Goal: Use online tool/utility: Utilize a website feature to perform a specific function

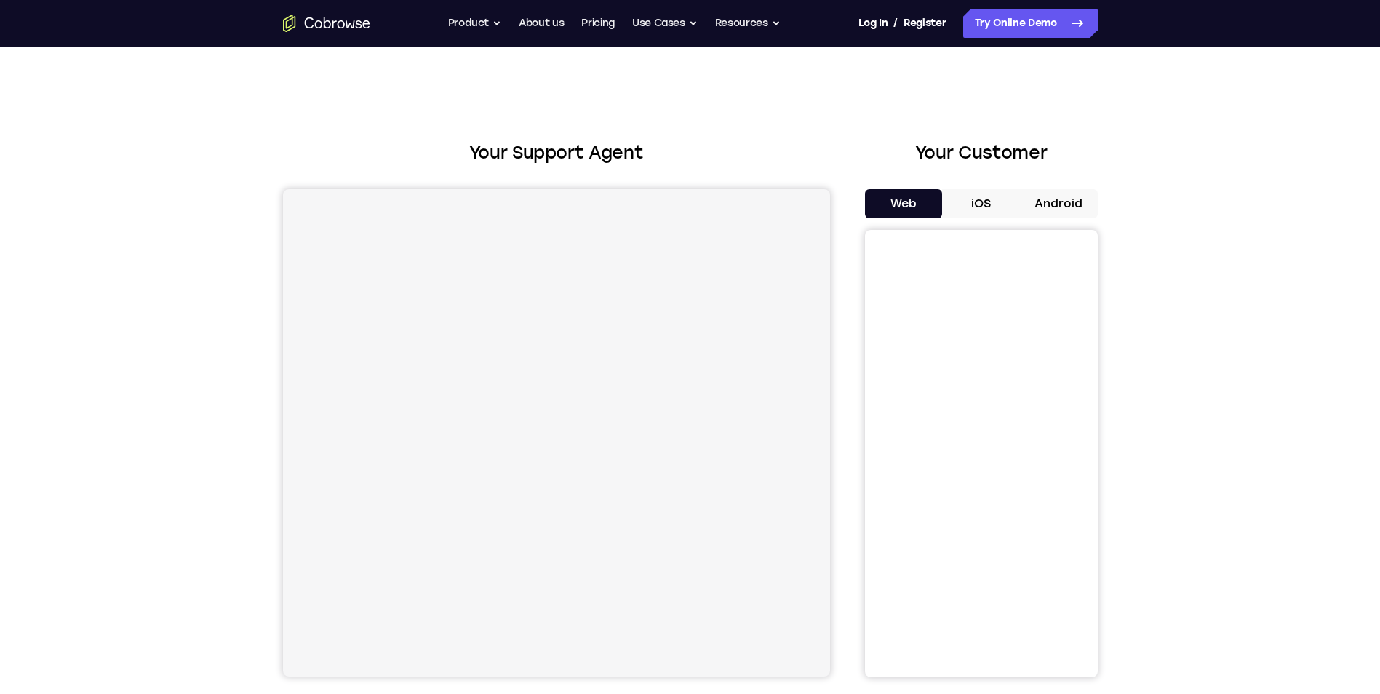
scroll to position [73, 0]
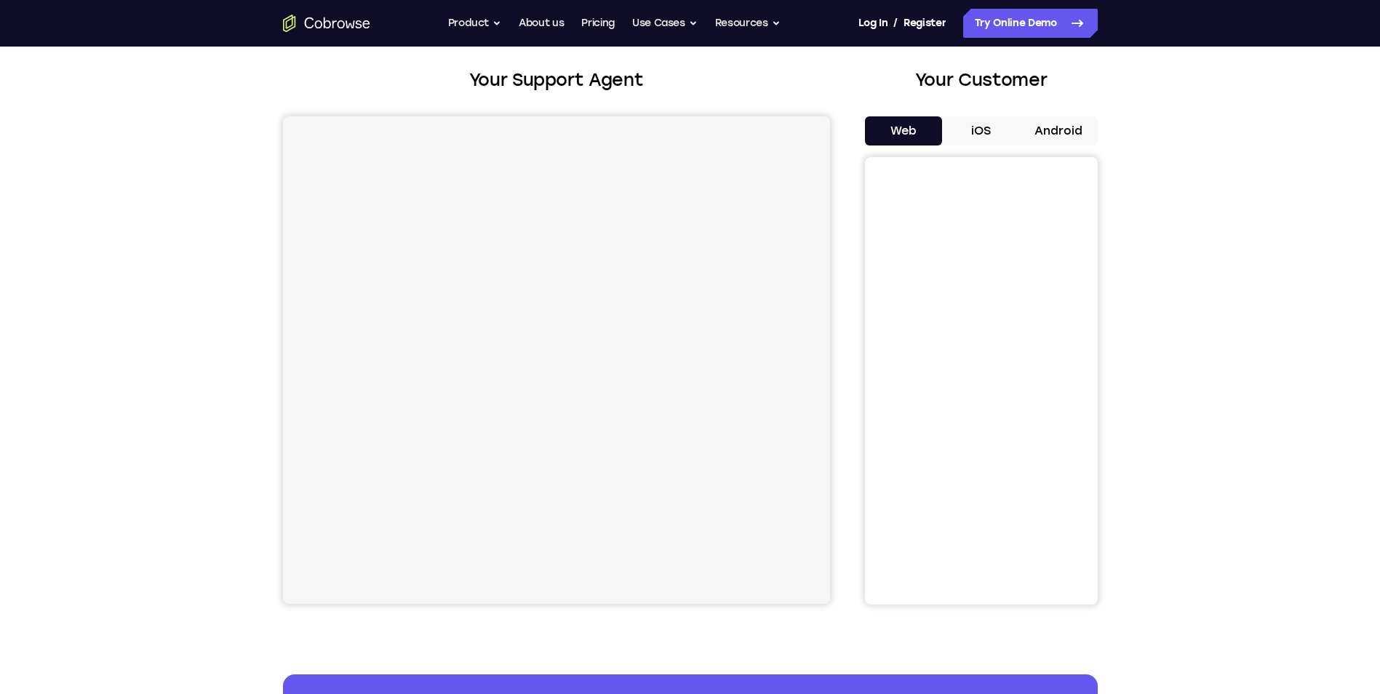
click at [1063, 132] on button "Android" at bounding box center [1059, 130] width 78 height 29
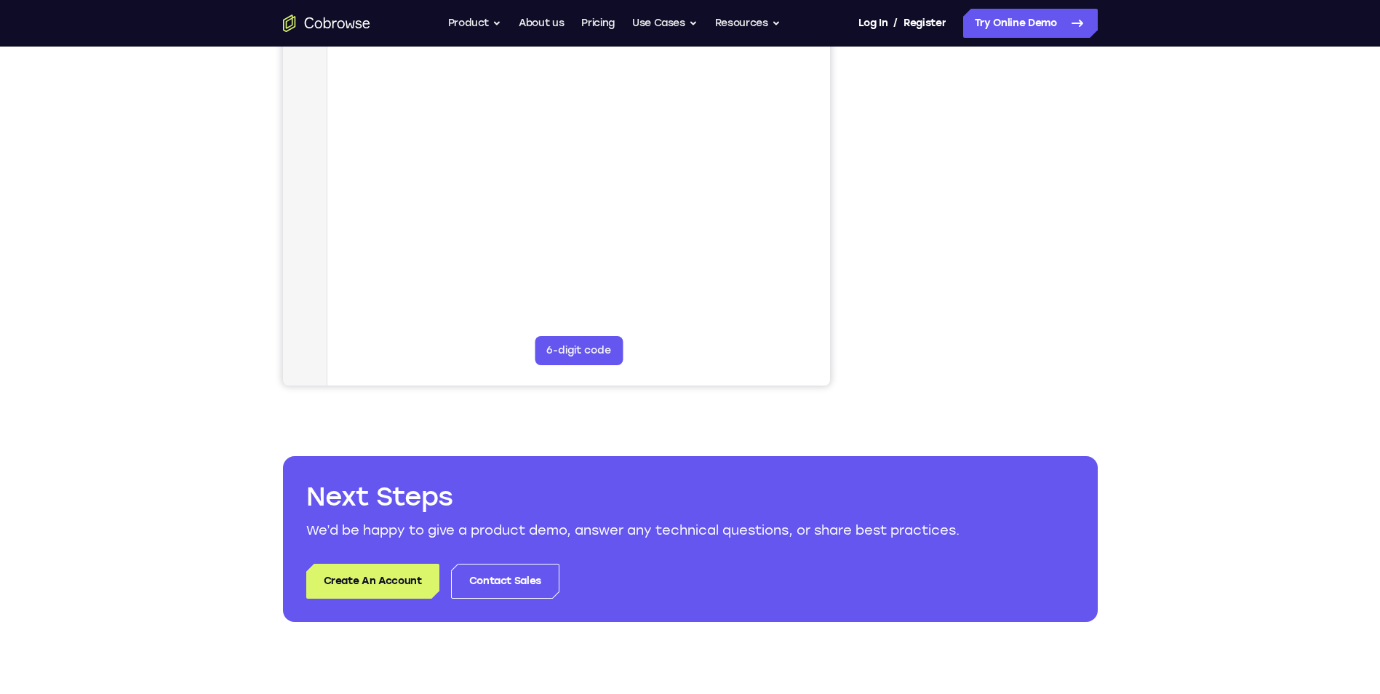
scroll to position [146, 0]
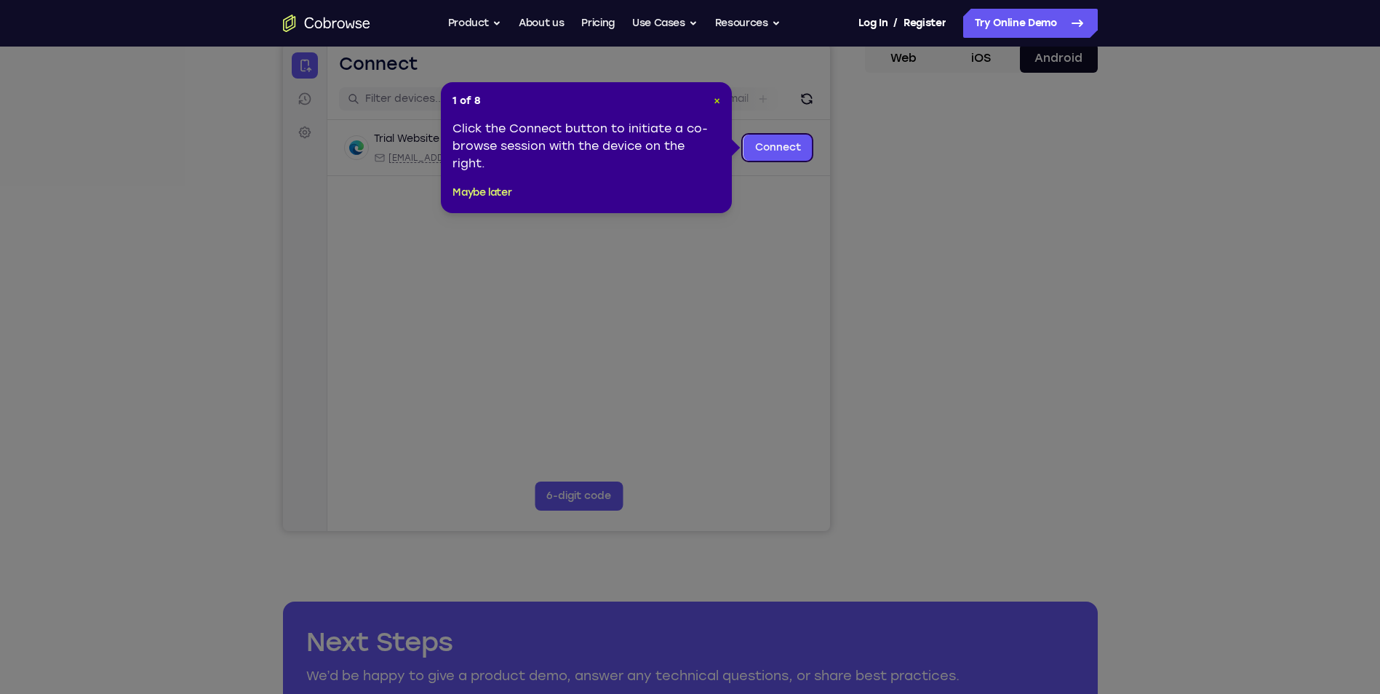
click at [715, 101] on span "×" at bounding box center [717, 101] width 7 height 12
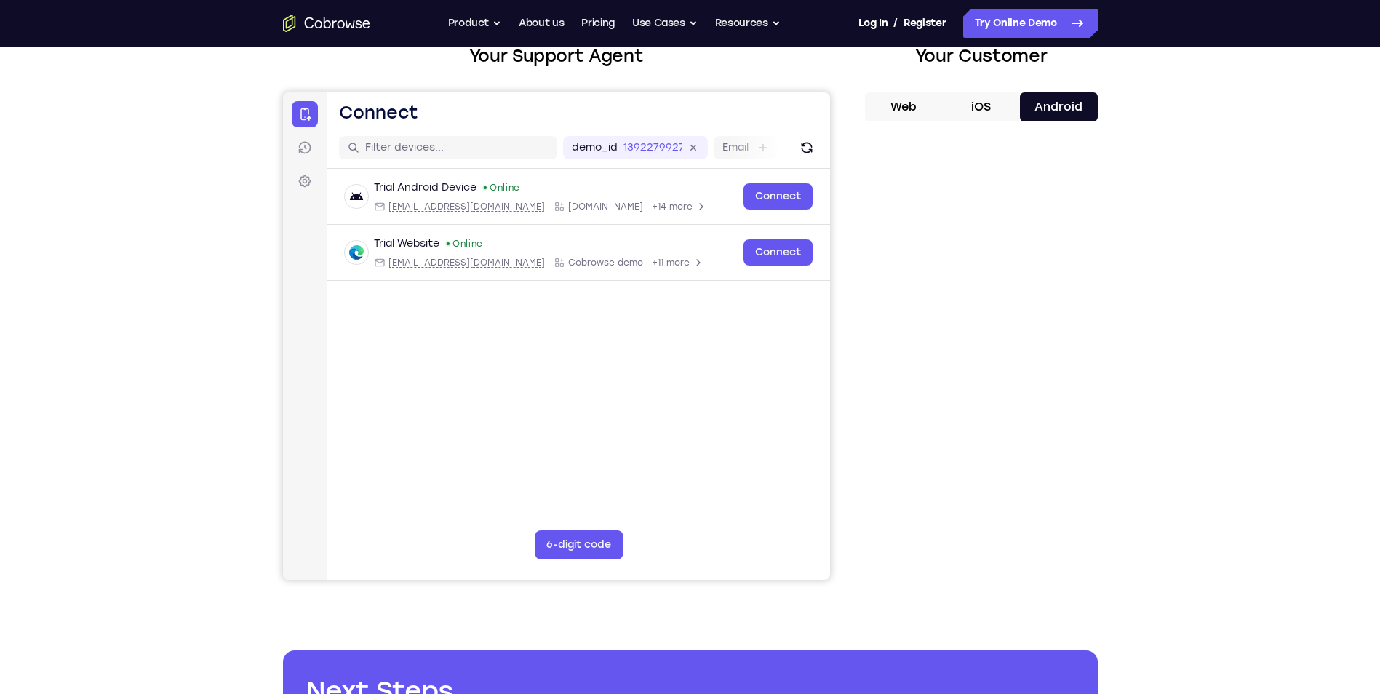
scroll to position [73, 0]
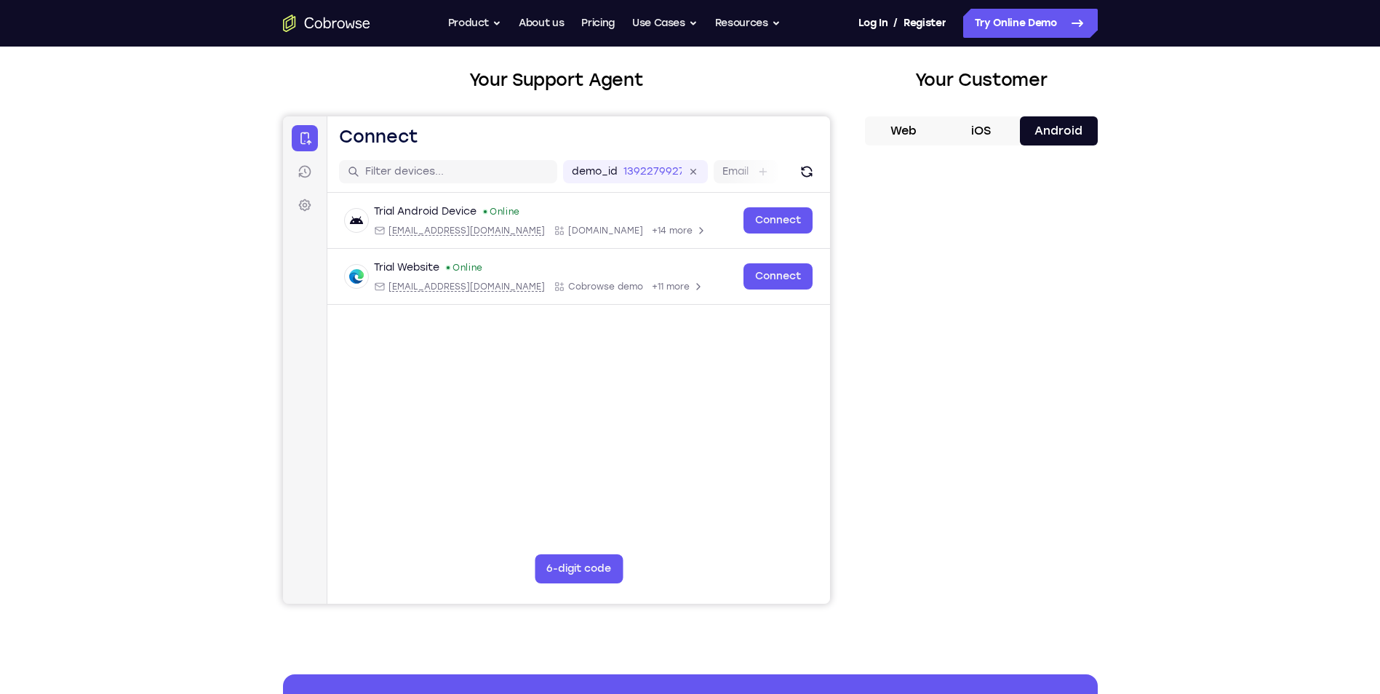
click at [1075, 133] on button "Android" at bounding box center [1059, 130] width 78 height 29
drag, startPoint x: 1056, startPoint y: 4, endPoint x: 1051, endPoint y: 36, distance: 33.0
click at [1056, 15] on nav "Go back Powerful, Flexible and Trustworthy. Avoid all extra friction for both A…" at bounding box center [690, 23] width 1380 height 47
click at [1051, 36] on link "Try Online Demo" at bounding box center [1030, 23] width 135 height 29
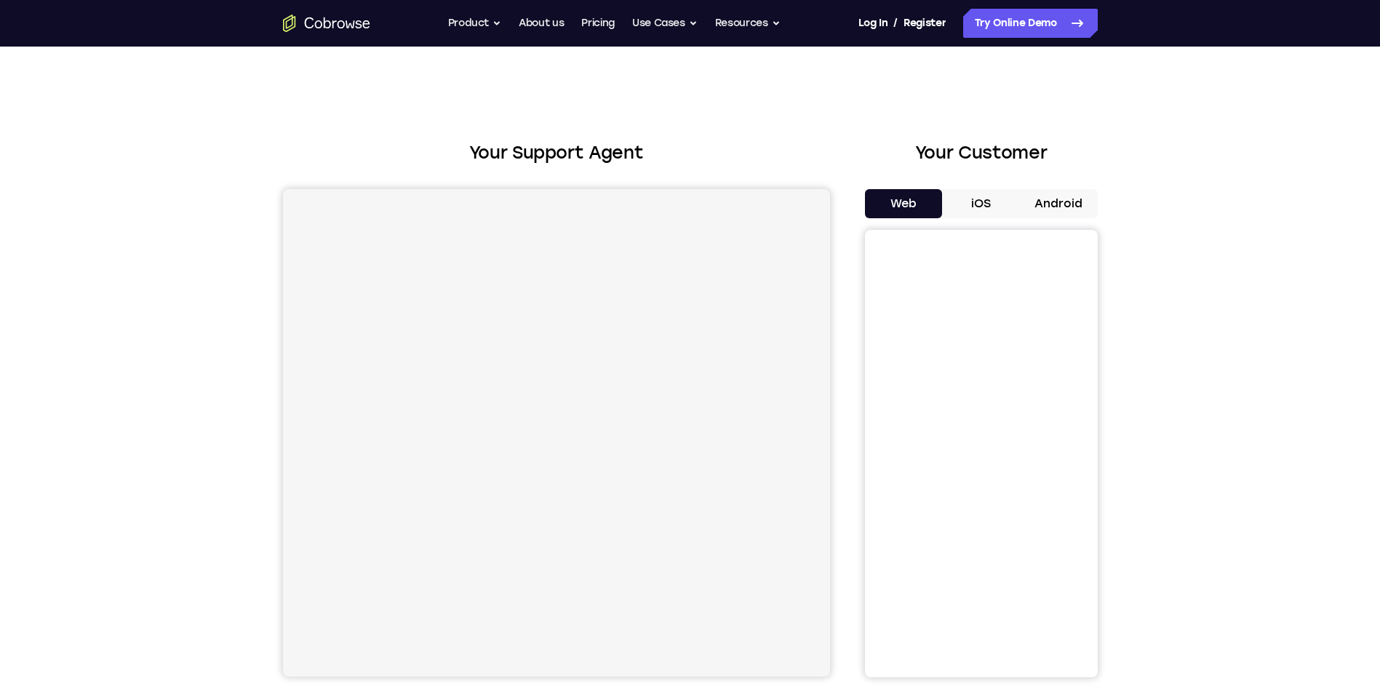
click at [1062, 198] on button "Android" at bounding box center [1059, 203] width 78 height 29
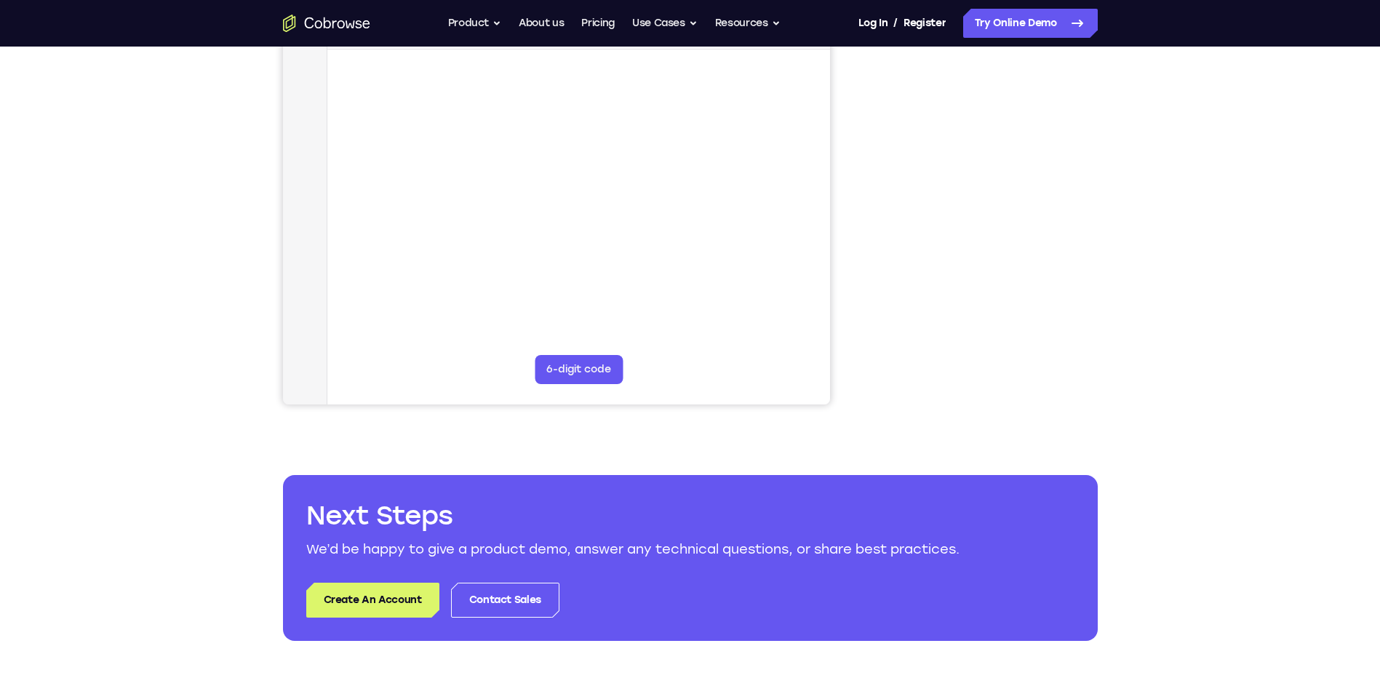
scroll to position [291, 0]
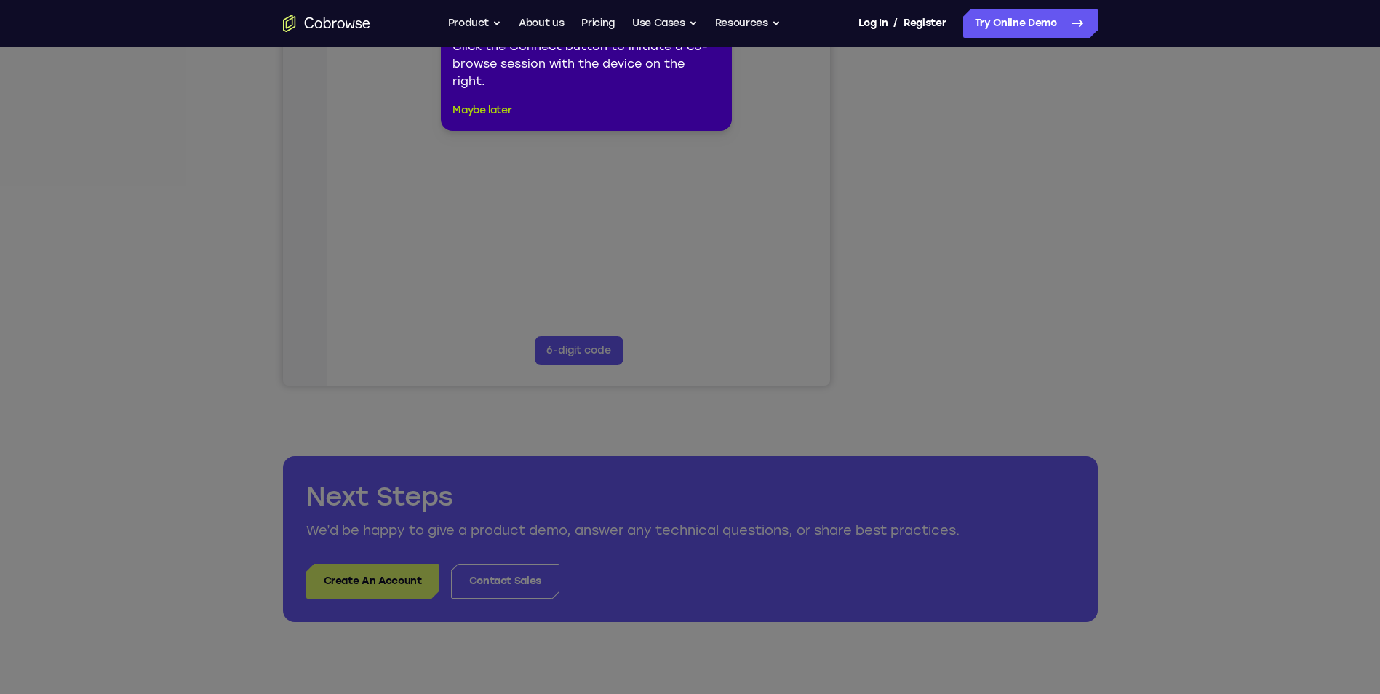
click at [468, 104] on button "Maybe later" at bounding box center [482, 110] width 59 height 17
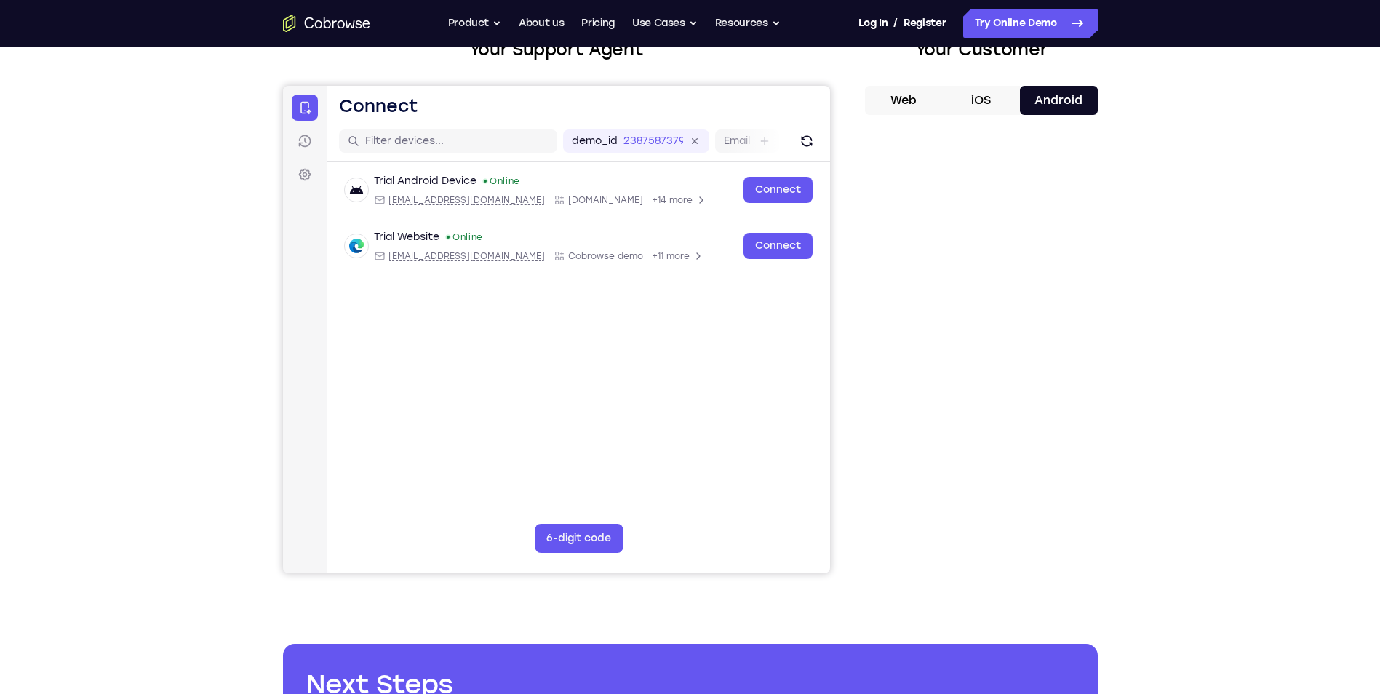
scroll to position [73, 0]
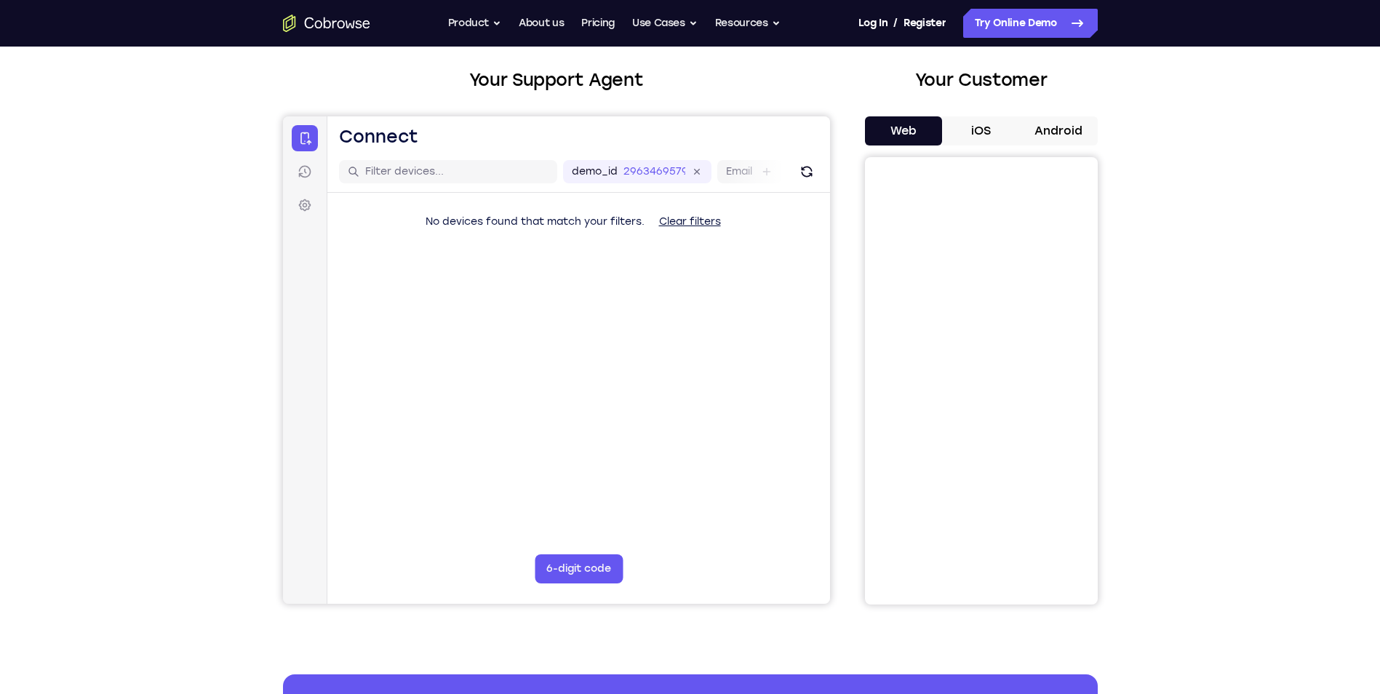
click at [1054, 125] on button "Android" at bounding box center [1059, 130] width 78 height 29
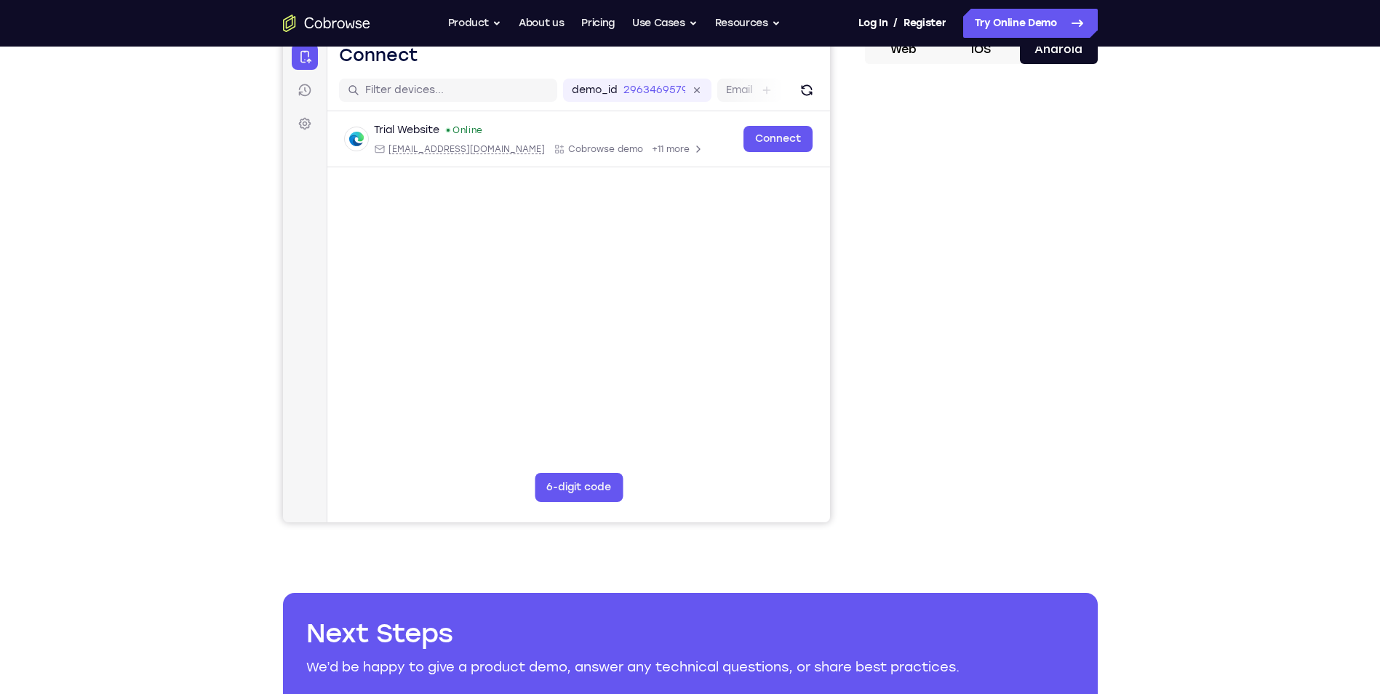
scroll to position [146, 0]
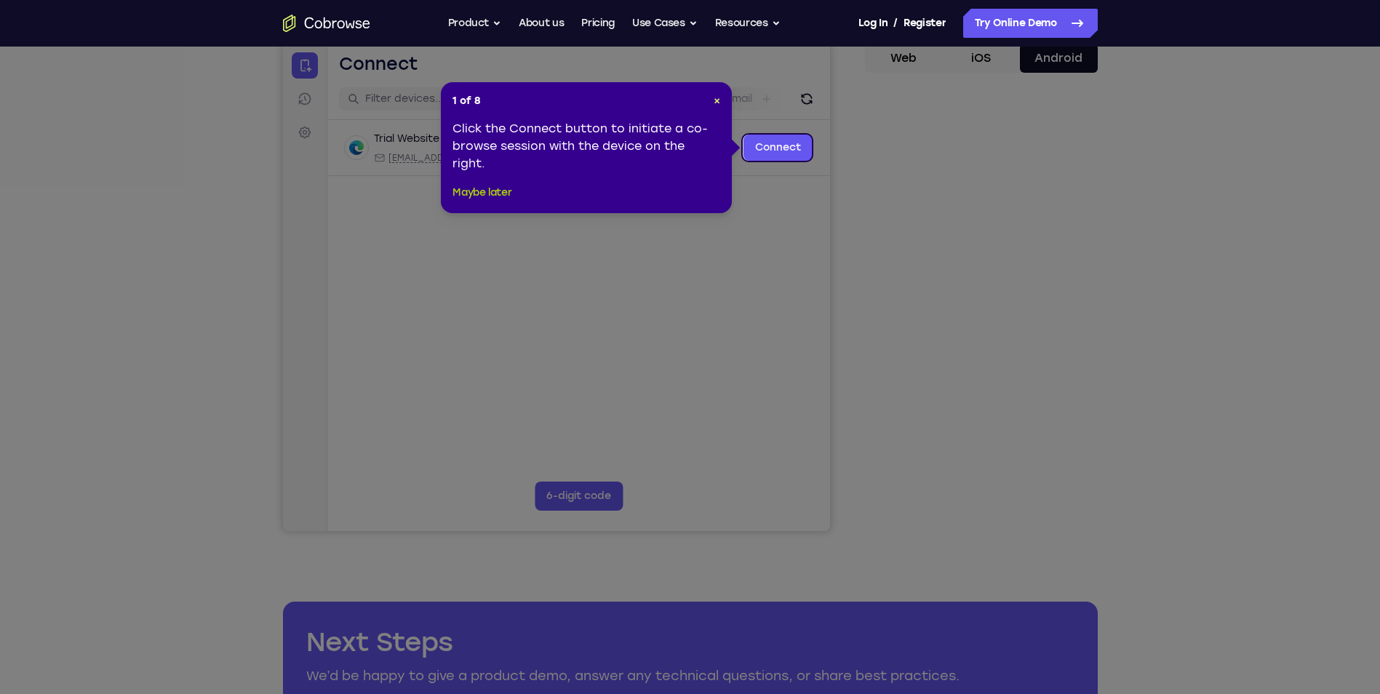
click at [501, 191] on button "Maybe later" at bounding box center [482, 192] width 59 height 17
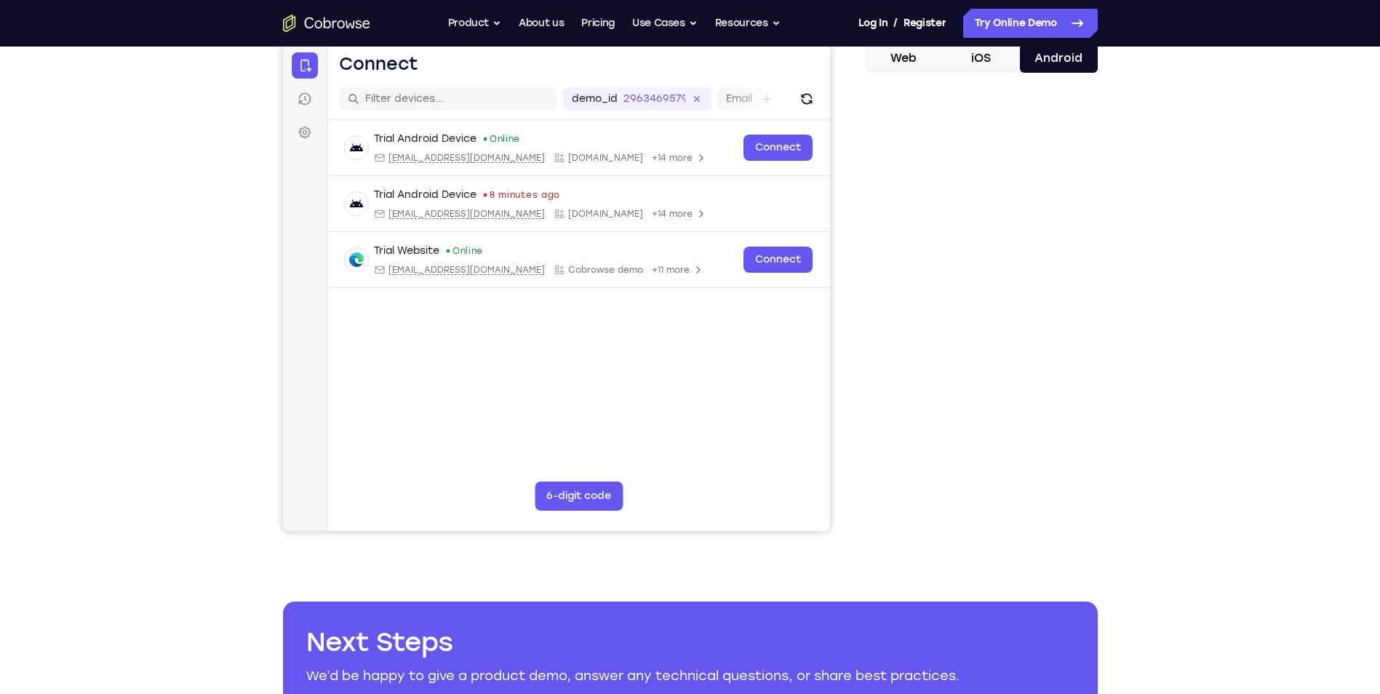
click at [1151, 330] on div "Your Support Agent Your Customer Web iOS Android Next Steps We’d be happy to gi…" at bounding box center [690, 381] width 931 height 960
click at [1154, 327] on div "Your Support Agent Your Customer Web iOS Android Next Steps We’d be happy to gi…" at bounding box center [690, 381] width 931 height 960
